Goal: Task Accomplishment & Management: Manage account settings

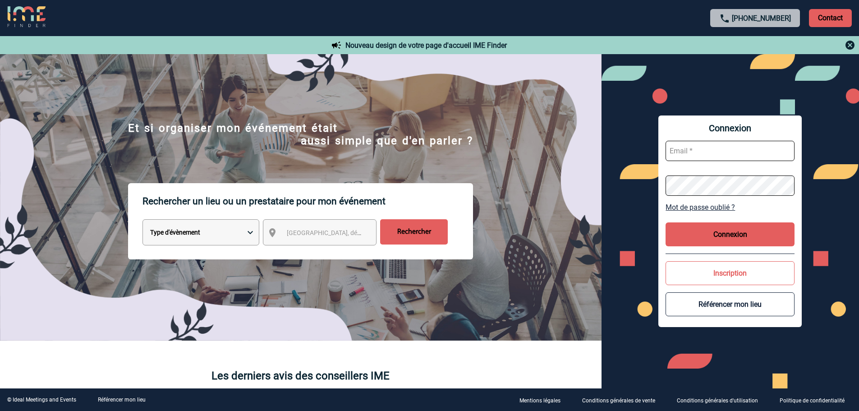
type input "meeting-labaule@groupebarriere.com"
click at [730, 242] on button "Connexion" at bounding box center [729, 234] width 129 height 24
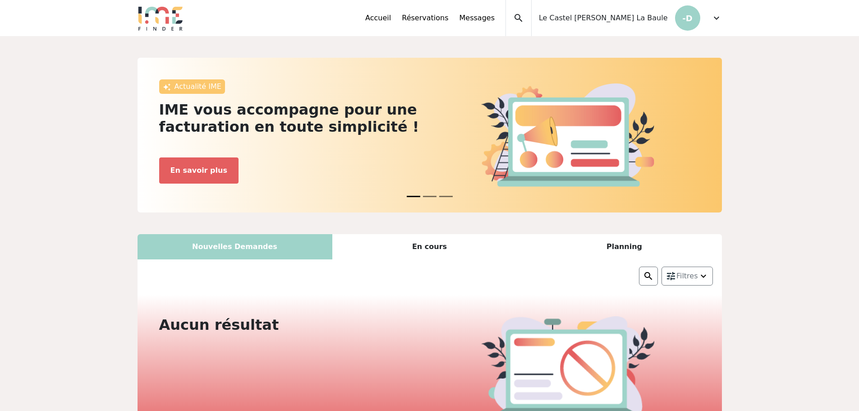
click at [716, 20] on span "expand_more" at bounding box center [716, 18] width 11 height 11
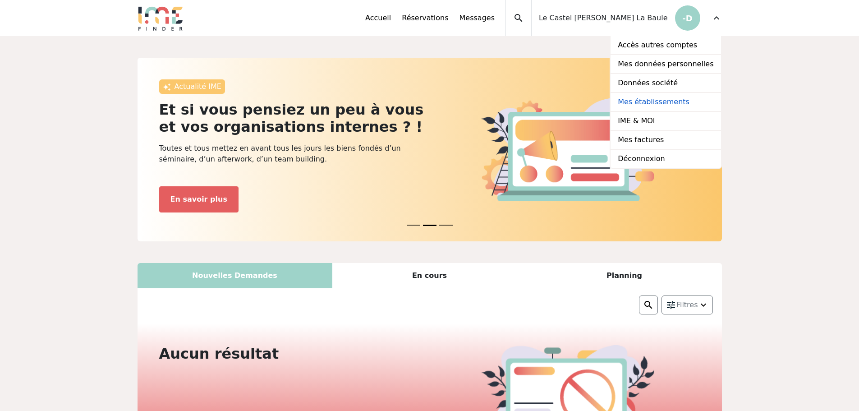
click at [652, 102] on link "Mes établissements" at bounding box center [665, 102] width 110 height 19
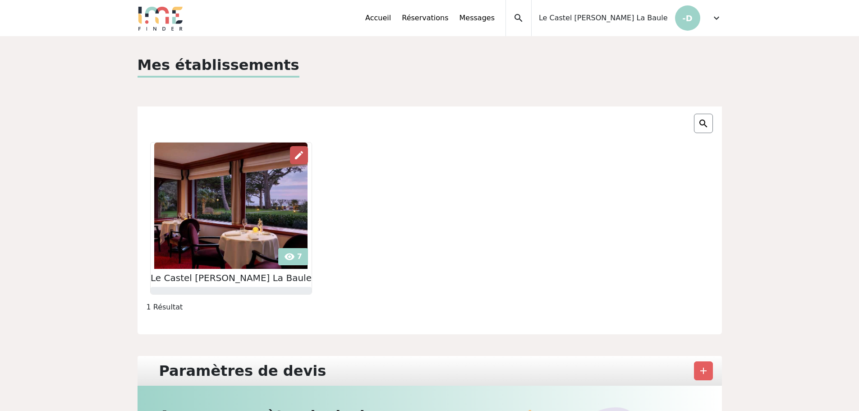
click at [297, 161] on div "edit" at bounding box center [299, 155] width 18 height 18
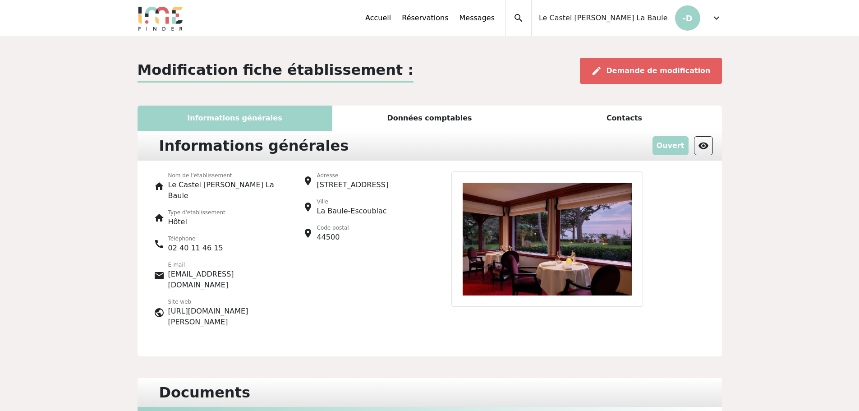
click at [410, 124] on div "Données comptables" at bounding box center [429, 118] width 195 height 25
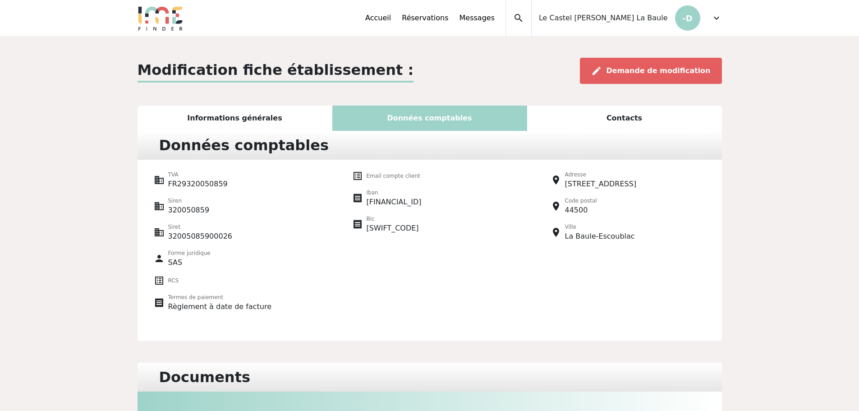
click at [596, 120] on div "Contacts" at bounding box center [624, 118] width 195 height 25
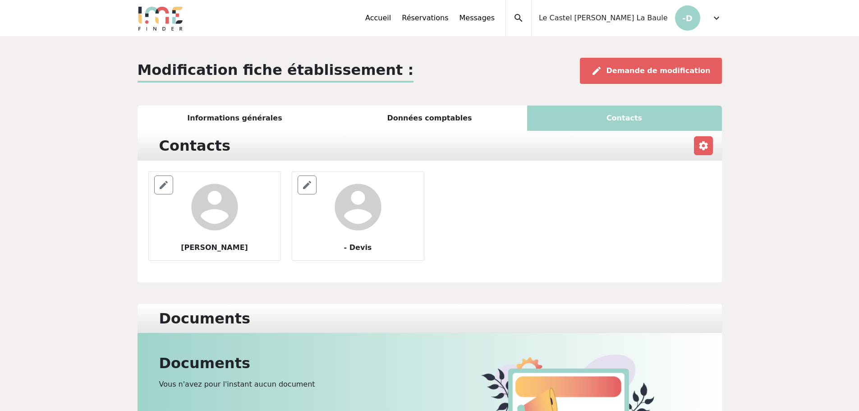
drag, startPoint x: 229, startPoint y: 121, endPoint x: 243, endPoint y: 121, distance: 13.5
click at [229, 121] on div "Informations générales" at bounding box center [235, 118] width 195 height 25
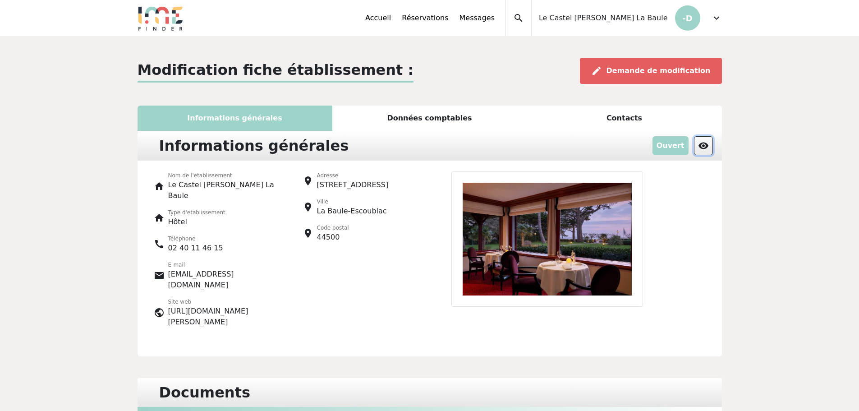
click at [709, 147] on button "visibility" at bounding box center [703, 145] width 19 height 19
